Goal: Information Seeking & Learning: Learn about a topic

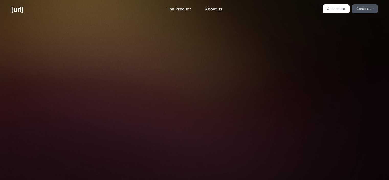
click at [331, 15] on div "[URL] The Product About us Get a demo Contact us" at bounding box center [194, 9] width 389 height 19
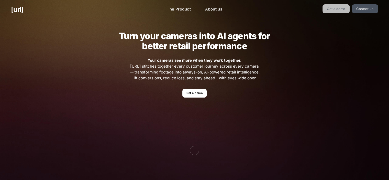
click at [336, 11] on link "Get a demo" at bounding box center [335, 8] width 27 height 9
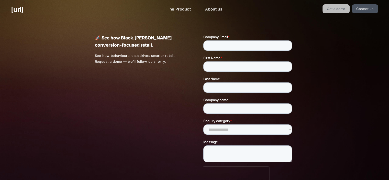
click at [338, 12] on link "Get a demo" at bounding box center [335, 8] width 27 height 9
click at [337, 4] on link "Get a demo" at bounding box center [335, 8] width 27 height 9
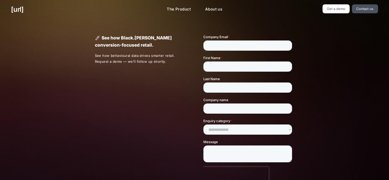
click at [328, 23] on div "🚀 See how Black.[PERSON_NAME] conversion-focused retail. See how behavioural da…" at bounding box center [194, 122] width 389 height 206
click at [334, 9] on link "Get a demo" at bounding box center [335, 8] width 27 height 9
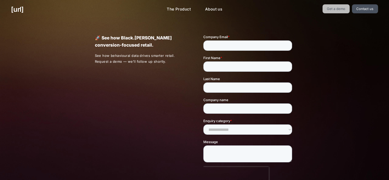
click at [334, 9] on link "Get a demo" at bounding box center [335, 8] width 27 height 9
click at [24, 11] on link "[URL]" at bounding box center [17, 9] width 13 height 10
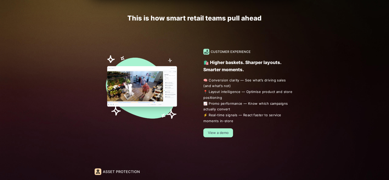
scroll to position [337, 0]
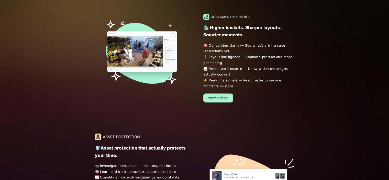
click at [215, 96] on link "View a demo" at bounding box center [218, 97] width 30 height 9
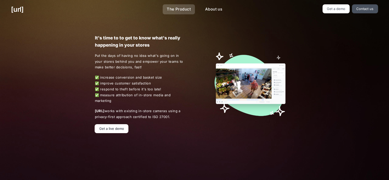
click at [176, 7] on link "The Product" at bounding box center [179, 9] width 32 height 10
